Goal: Find specific page/section: Find specific page/section

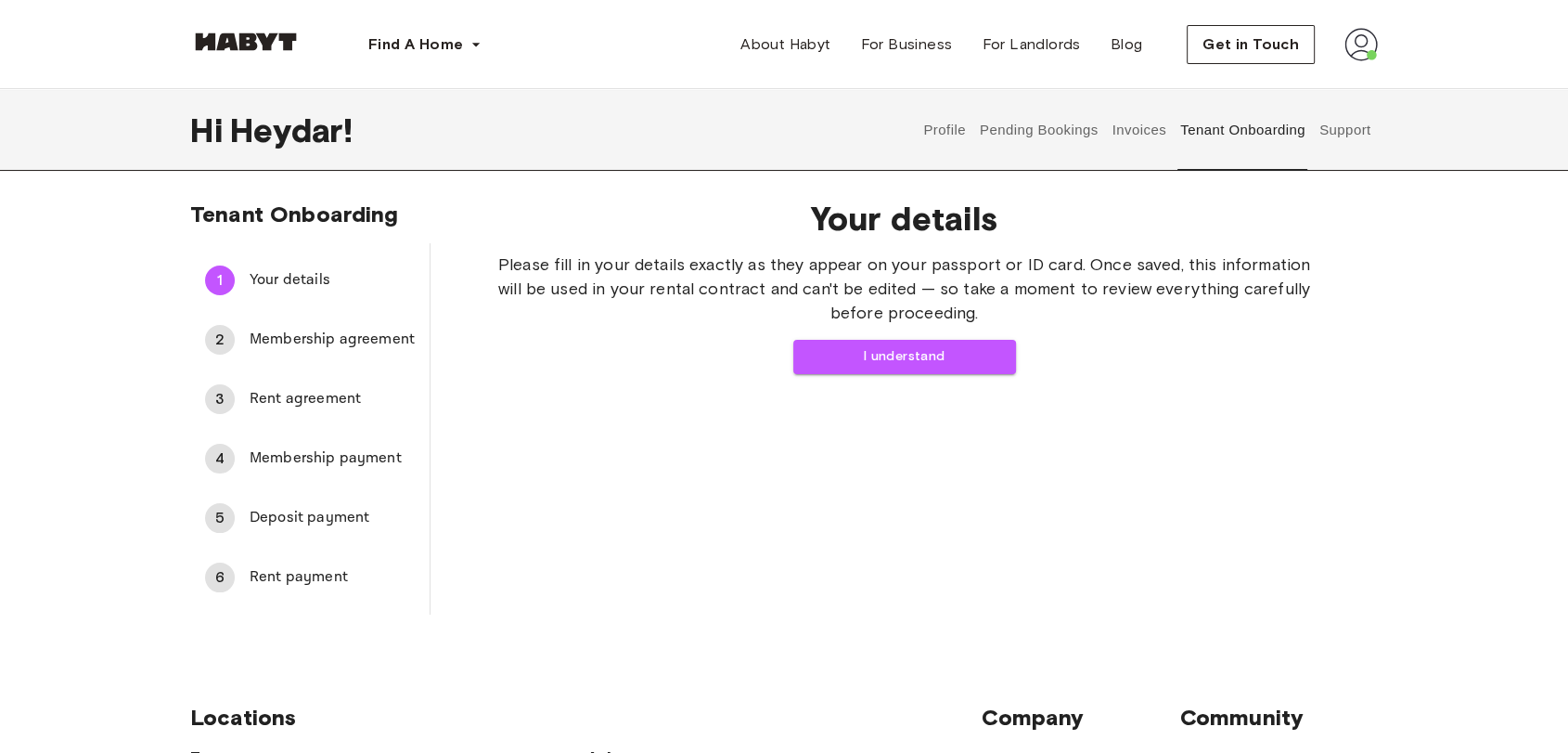
click at [1051, 108] on button "Pending Bookings" at bounding box center [1038, 130] width 123 height 82
